Goal: Find specific page/section: Find specific page/section

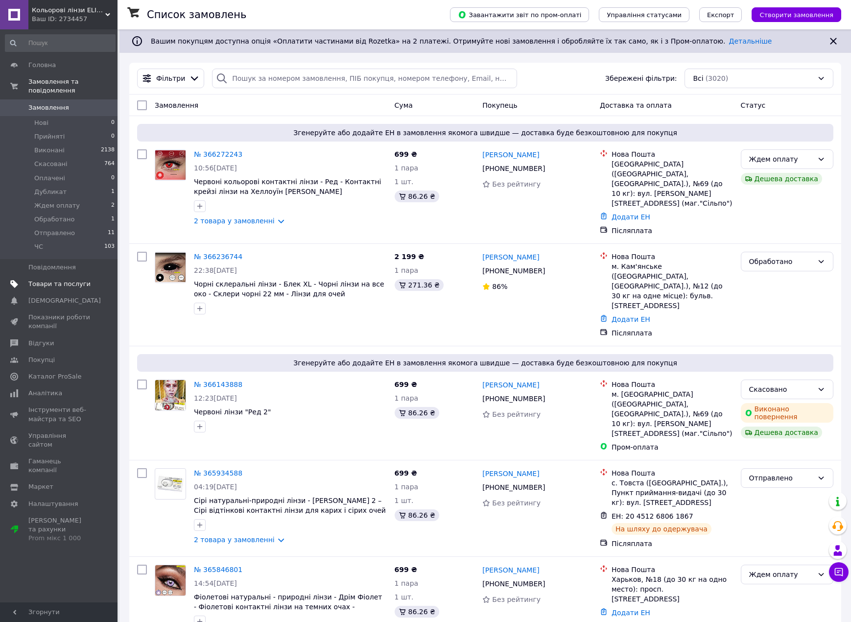
click at [40, 280] on span "Товари та послуги" at bounding box center [59, 284] width 62 height 9
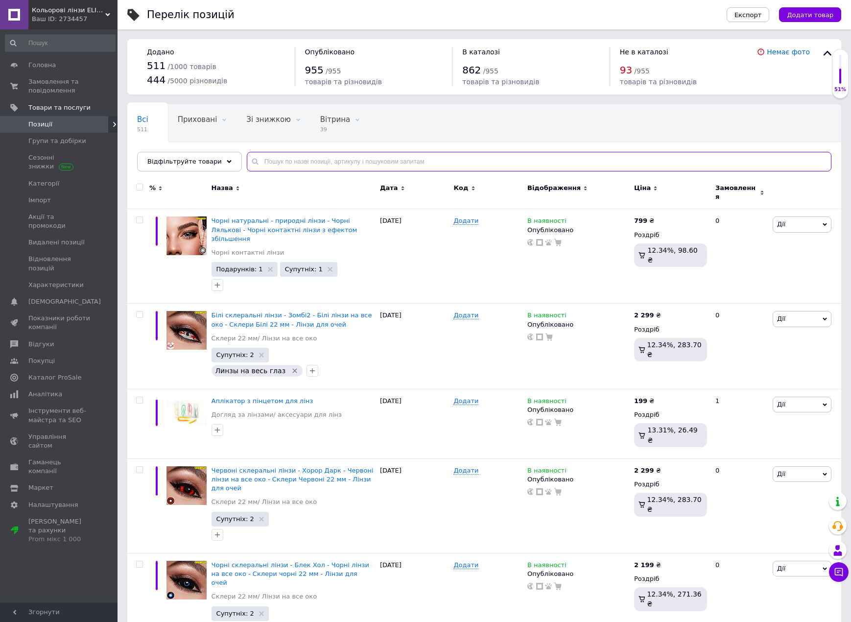
click at [269, 158] on input "text" at bounding box center [539, 162] width 585 height 20
type input "E"
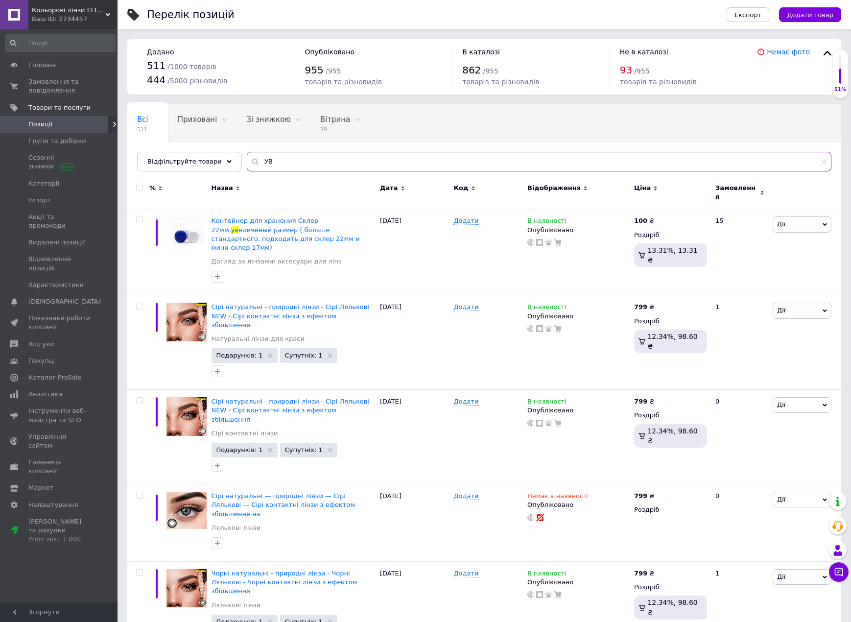
drag, startPoint x: 295, startPoint y: 169, endPoint x: 250, endPoint y: 162, distance: 45.2
click at [250, 162] on input "УВ" at bounding box center [539, 162] width 585 height 20
type input "УФ"
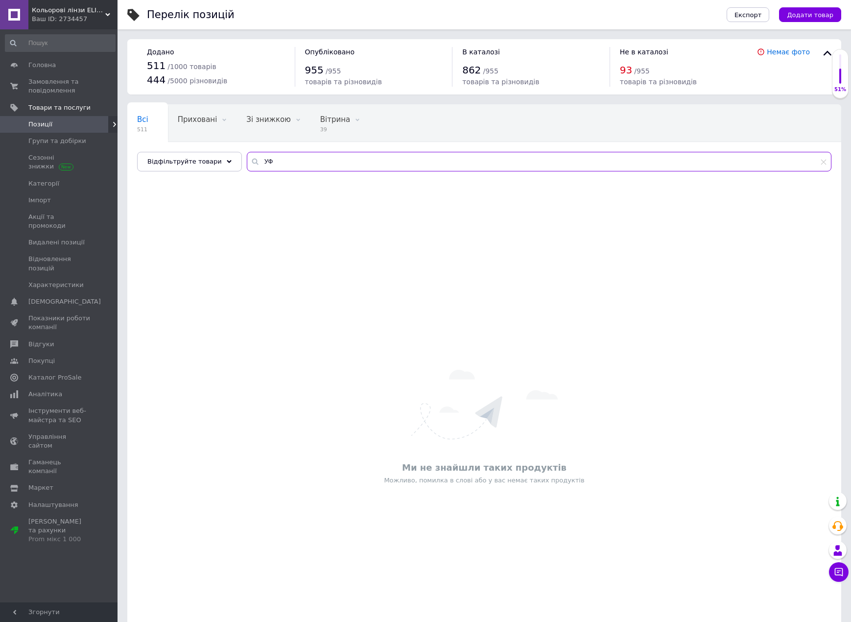
drag, startPoint x: 296, startPoint y: 161, endPoint x: 242, endPoint y: 153, distance: 54.4
click at [247, 153] on input "УФ" at bounding box center [539, 162] width 585 height 20
type input "U"
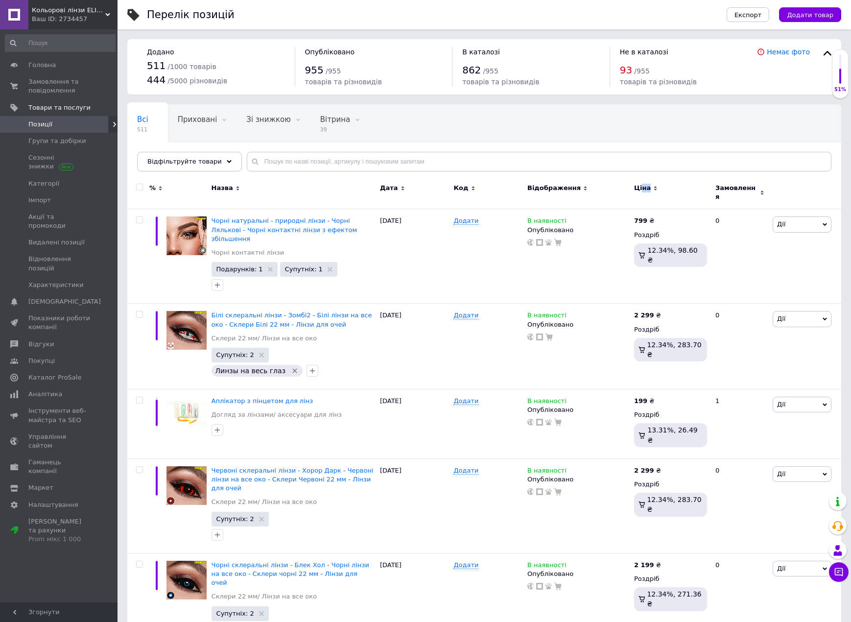
drag, startPoint x: 645, startPoint y: 184, endPoint x: 649, endPoint y: 190, distance: 7.7
click at [649, 190] on div "Ціна" at bounding box center [670, 188] width 73 height 9
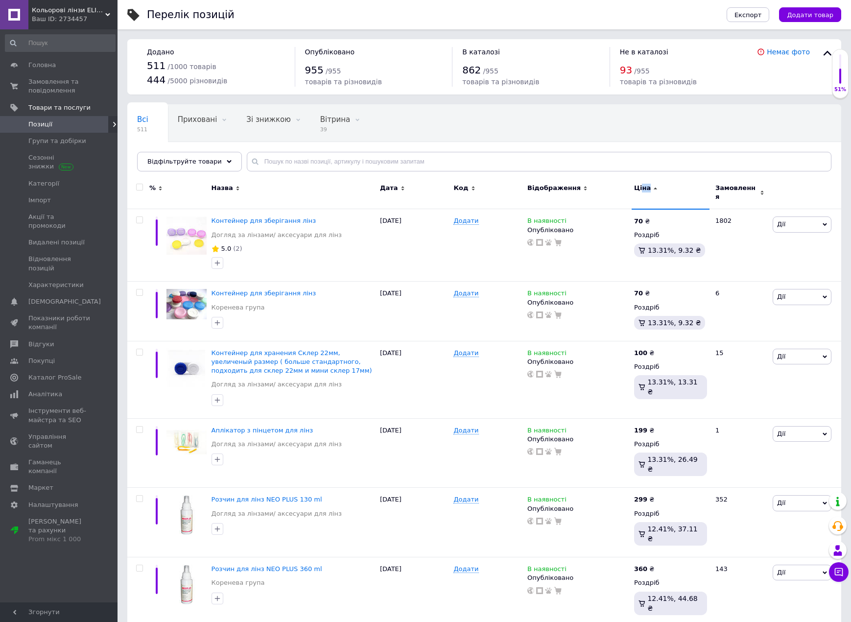
click at [645, 186] on span "Ціна" at bounding box center [642, 188] width 17 height 9
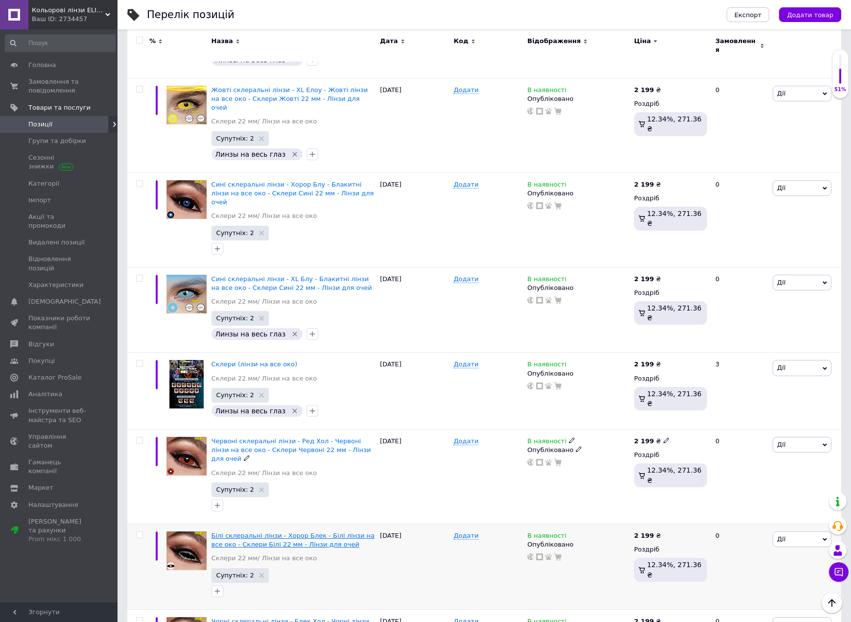
scroll to position [1333, 0]
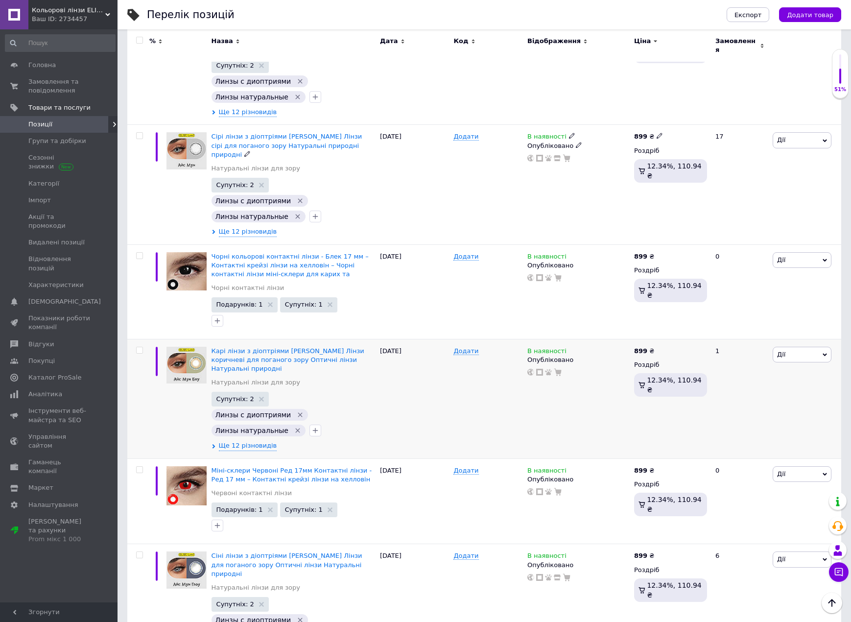
scroll to position [1748, 0]
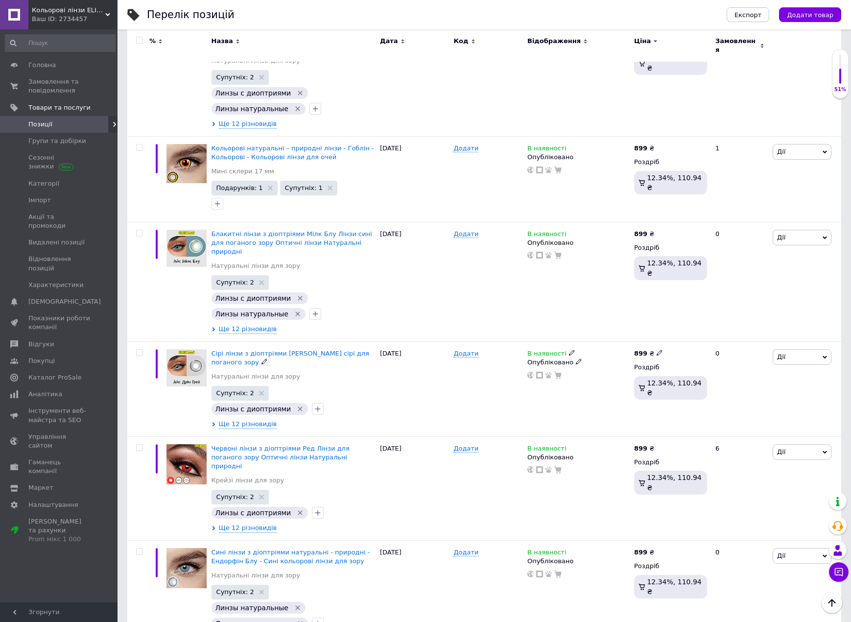
scroll to position [1246, 0]
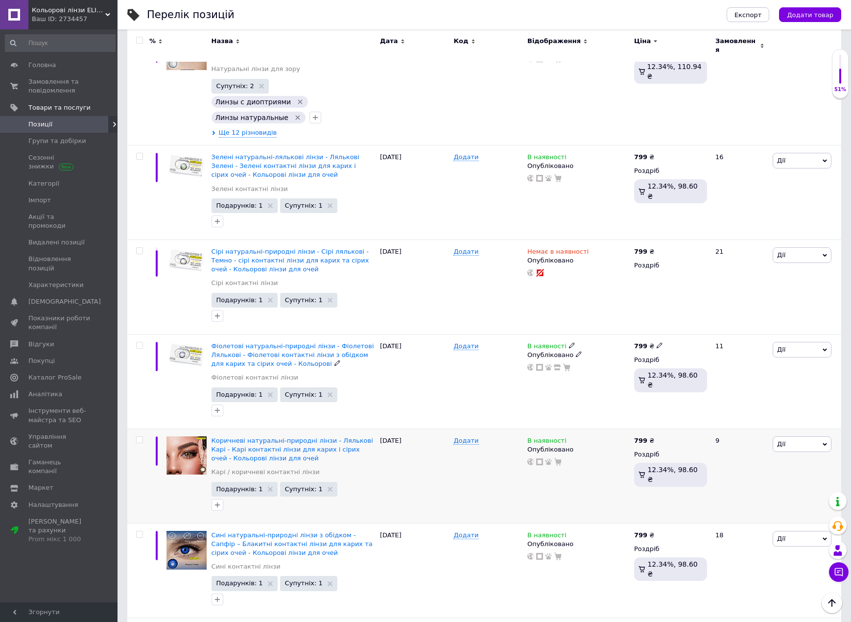
scroll to position [1628, 0]
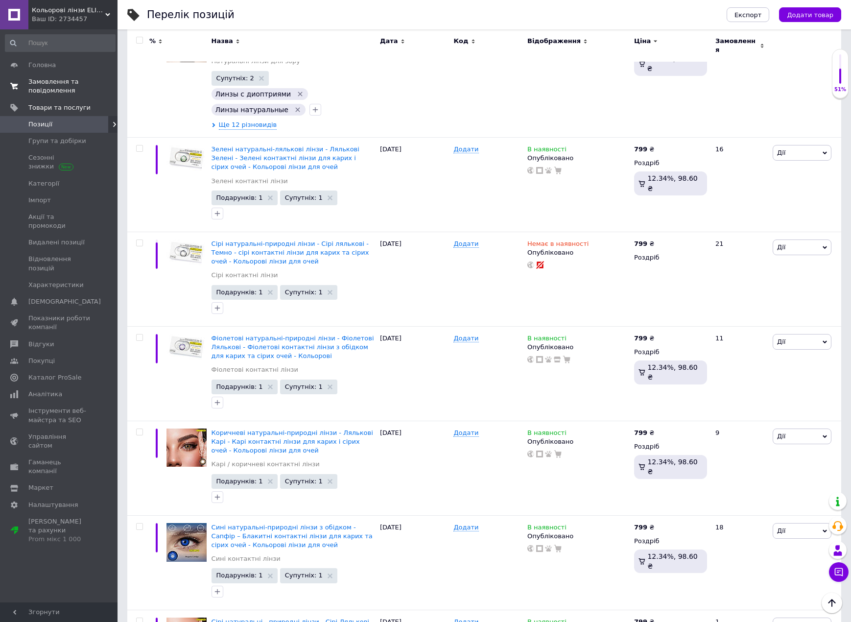
click at [55, 81] on span "Замовлення та повідомлення" at bounding box center [59, 86] width 62 height 18
